Goal: Find specific page/section: Find specific page/section

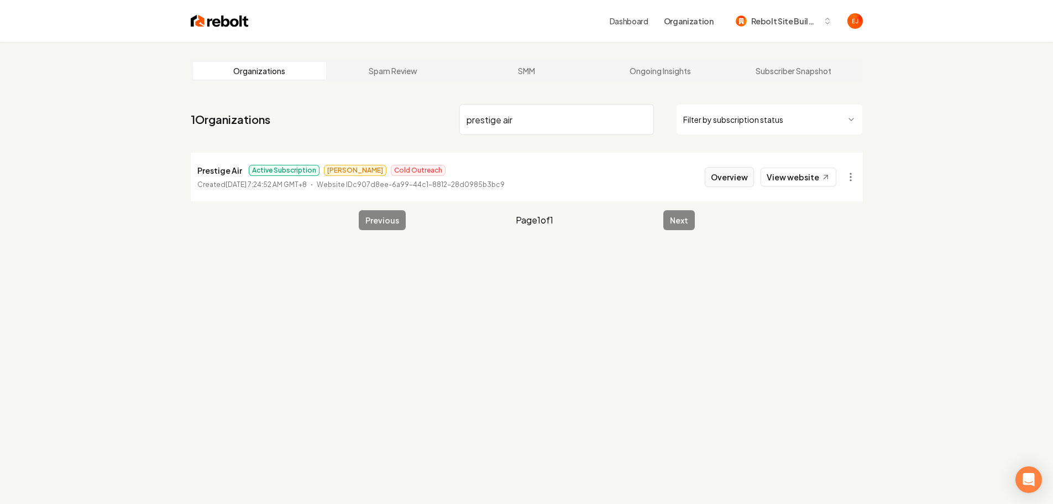
type input "prestige air"
click at [724, 179] on button "Overview" at bounding box center [729, 177] width 49 height 20
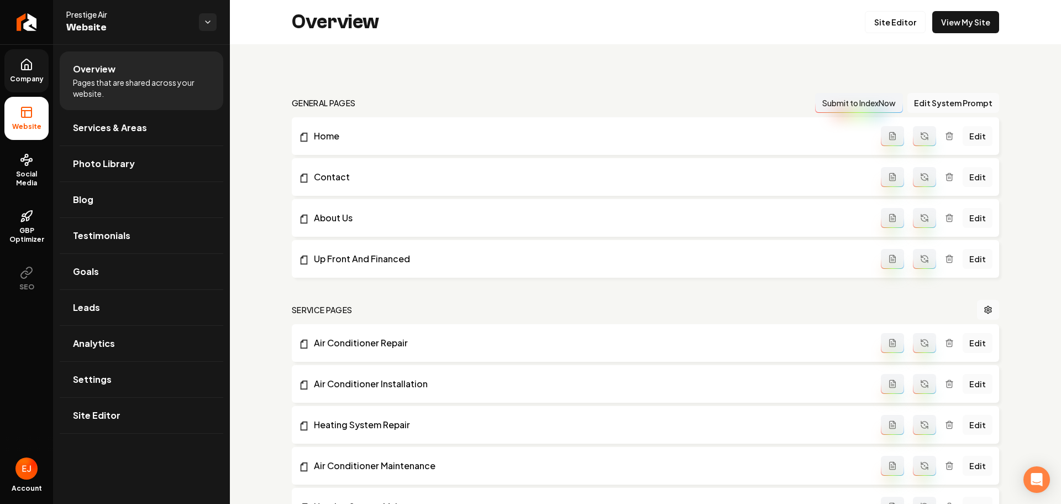
click at [30, 72] on link "Company" at bounding box center [26, 70] width 44 height 43
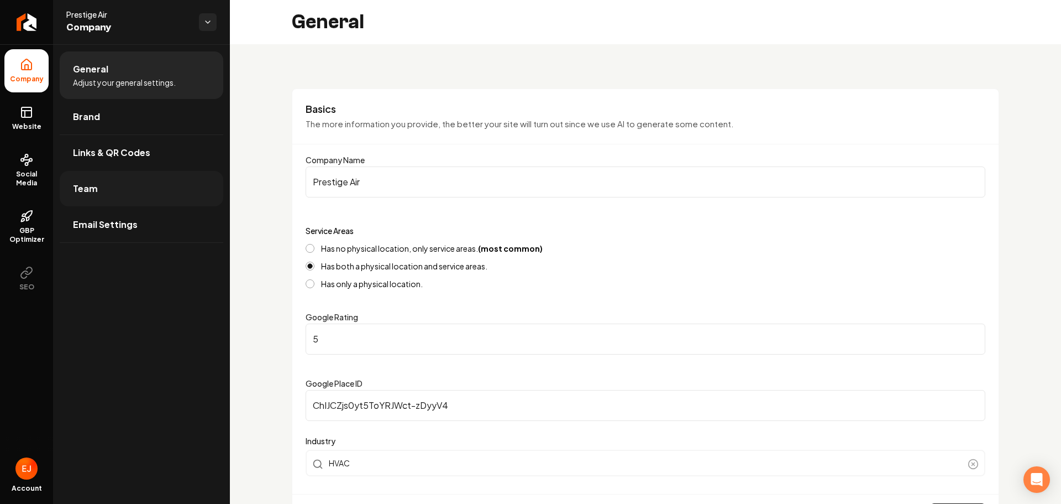
click at [132, 197] on link "Team" at bounding box center [142, 188] width 164 height 35
